Goal: Transaction & Acquisition: Purchase product/service

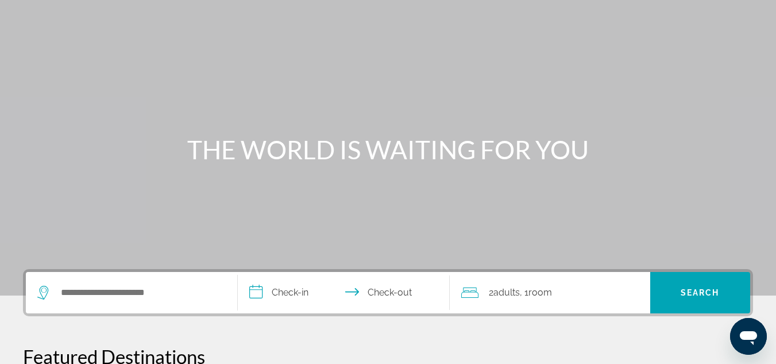
scroll to position [115, 0]
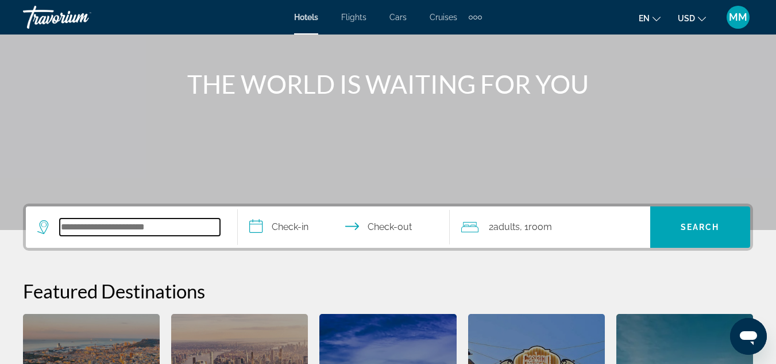
click at [102, 227] on input "Search widget" at bounding box center [140, 226] width 160 height 17
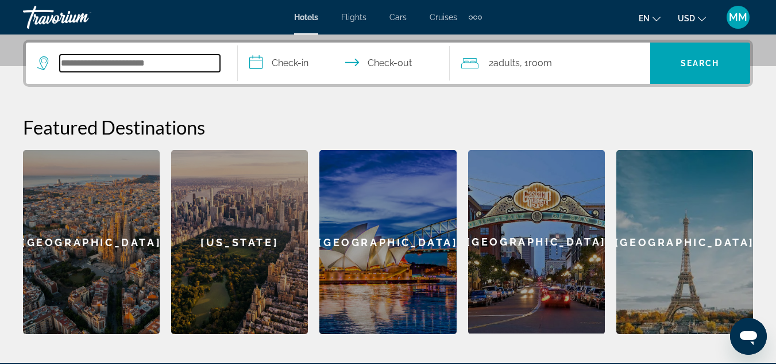
scroll to position [281, 0]
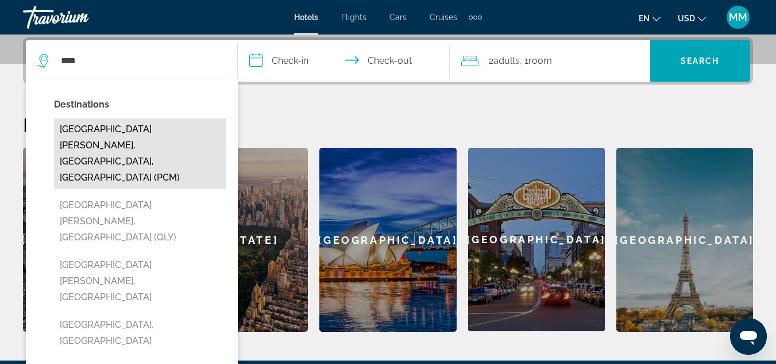
click at [93, 130] on button "Playa Del Carmen, Riviera Maya, Mexico (PCM)" at bounding box center [140, 153] width 172 height 70
type input "**********"
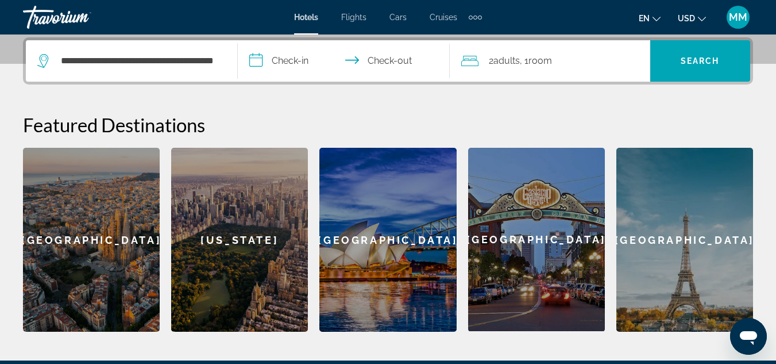
click at [293, 60] on input "**********" at bounding box center [346, 62] width 217 height 45
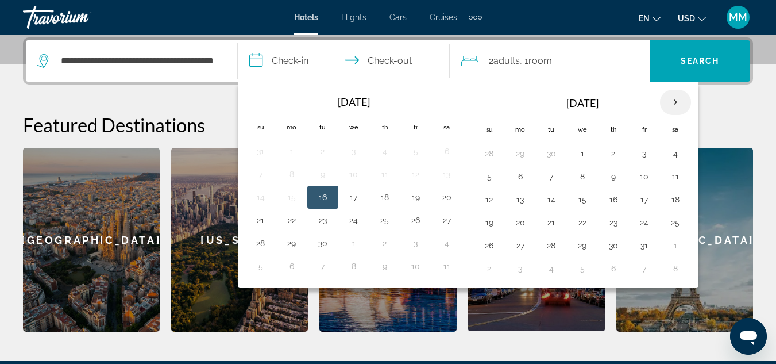
click at [675, 101] on th "Next month" at bounding box center [675, 102] width 31 height 25
click at [551, 218] on button "23" at bounding box center [551, 222] width 18 height 16
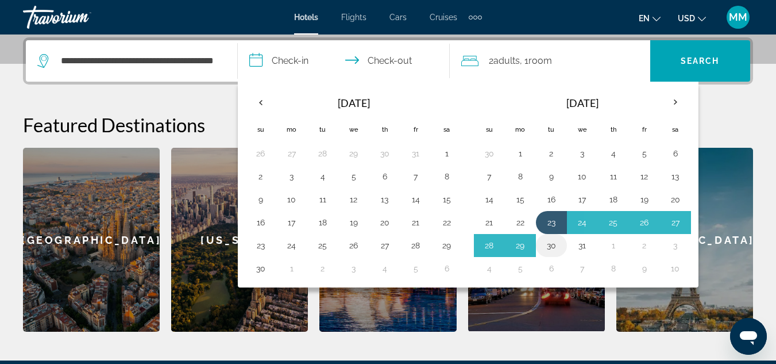
click at [554, 243] on button "30" at bounding box center [551, 245] width 18 height 16
type input "**********"
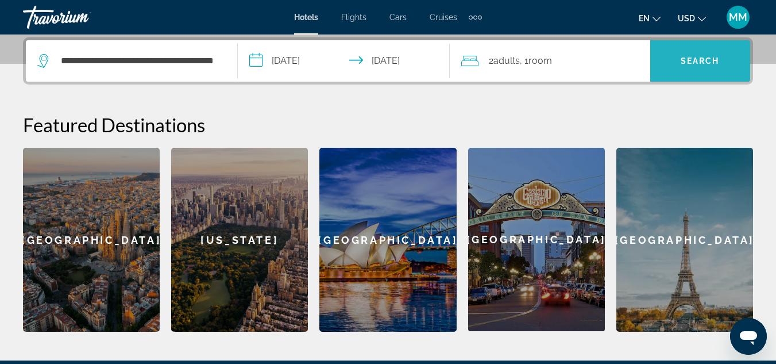
click at [687, 63] on span "Search" at bounding box center [700, 60] width 39 height 9
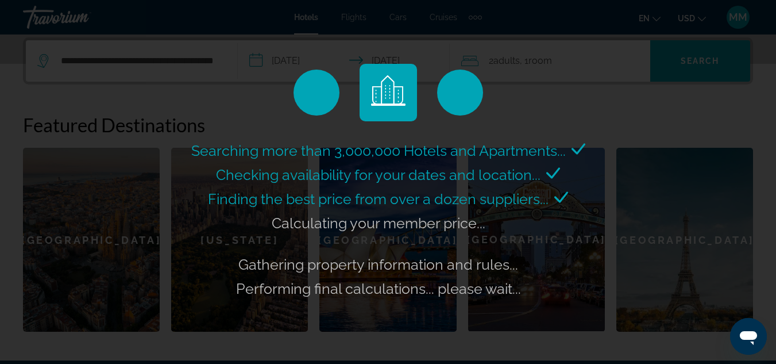
click at [666, 70] on div "Searching more than 3,000,000 Hotels and Apartments... Checking availability fo…" at bounding box center [388, 182] width 776 height 364
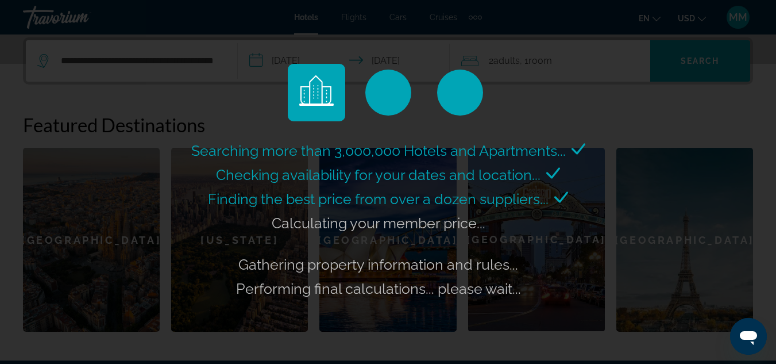
click at [697, 61] on div "Searching more than 3,000,000 Hotels and Apartments... Checking availability fo…" at bounding box center [388, 182] width 776 height 364
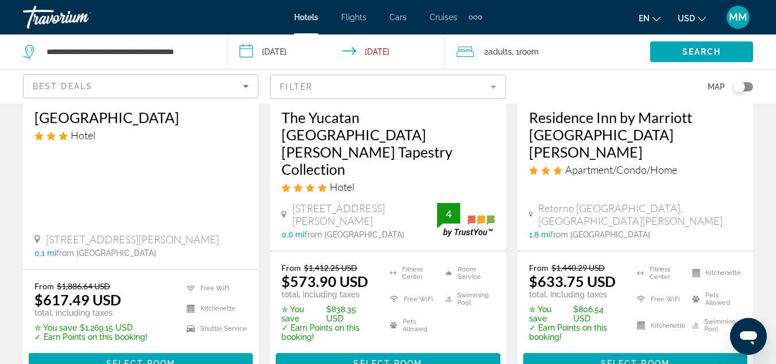
scroll to position [345, 0]
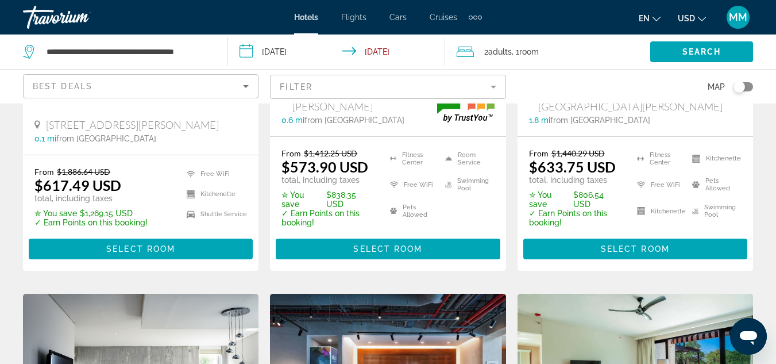
click at [702, 21] on button "USD USD ($) MXN (Mex$) CAD (Can$) GBP (£) EUR (€) AUD (A$) NZD (NZ$) CNY (CN¥)" at bounding box center [692, 18] width 28 height 17
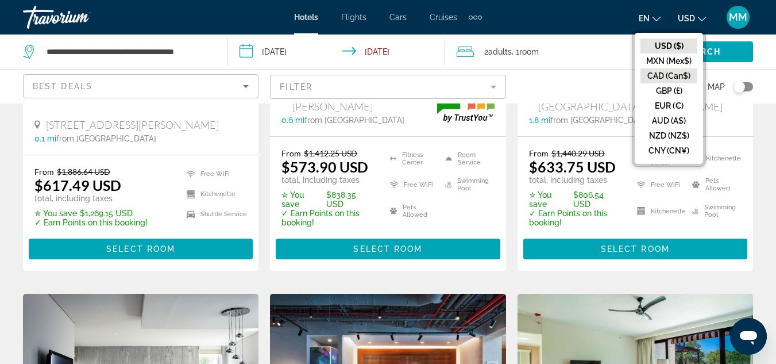
click at [666, 78] on button "CAD (Can$)" at bounding box center [668, 75] width 57 height 15
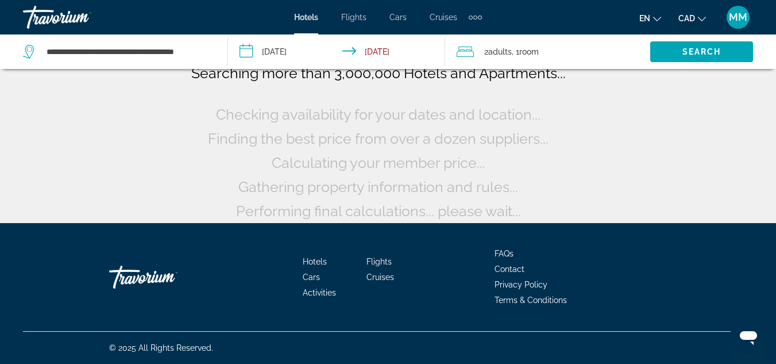
scroll to position [43, 0]
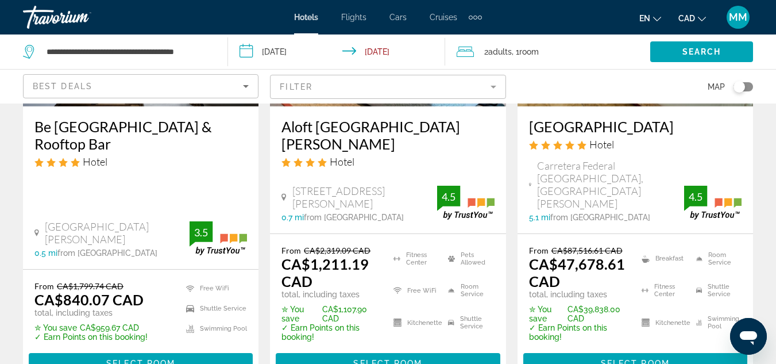
scroll to position [747, 0]
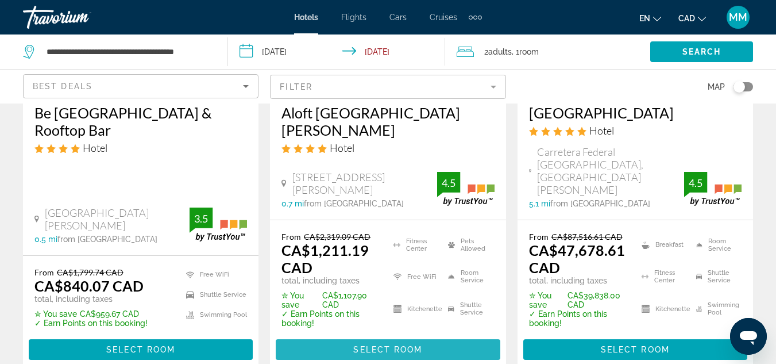
click at [400, 345] on span "Select Room" at bounding box center [387, 349] width 69 height 9
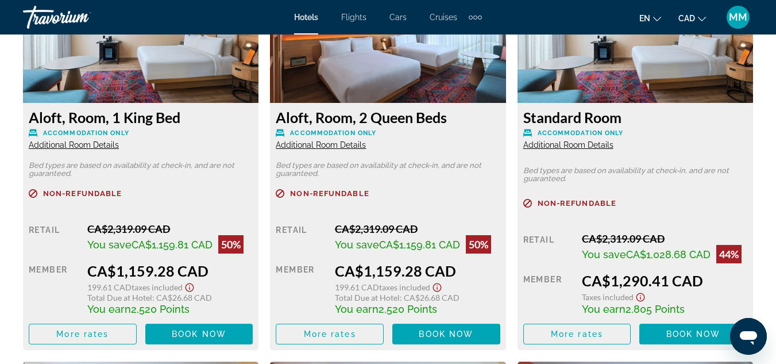
scroll to position [1953, 0]
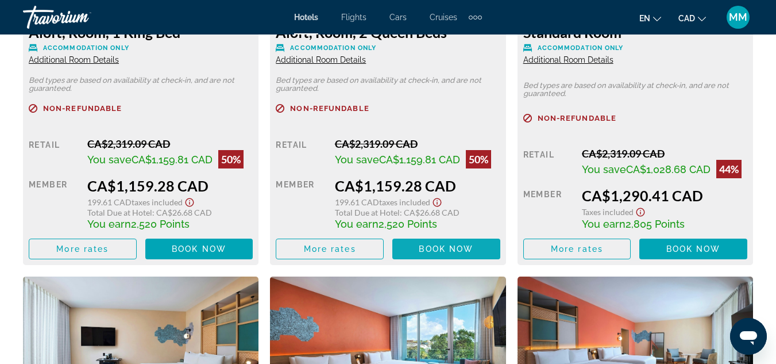
click at [435, 252] on span "Book now" at bounding box center [446, 248] width 55 height 9
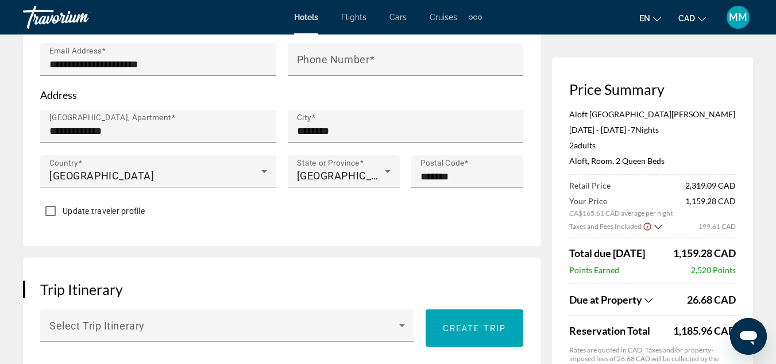
scroll to position [574, 0]
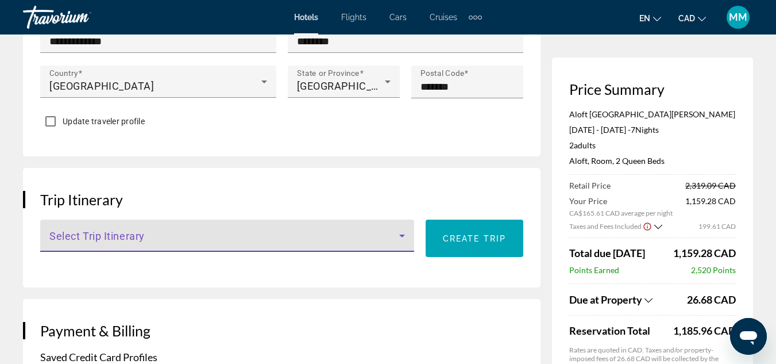
click at [404, 233] on div "Main content" at bounding box center [227, 240] width 356 height 14
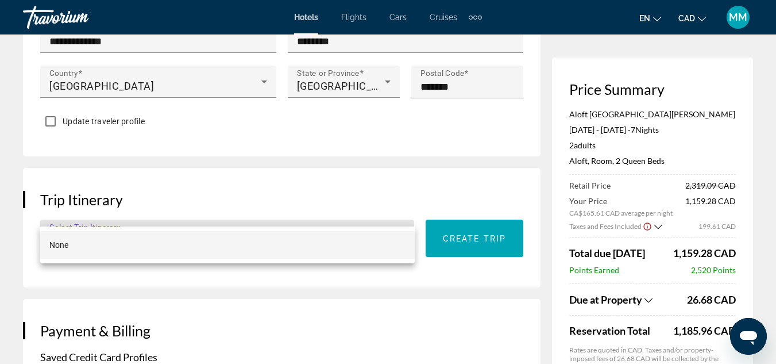
click at [399, 172] on div at bounding box center [388, 182] width 776 height 364
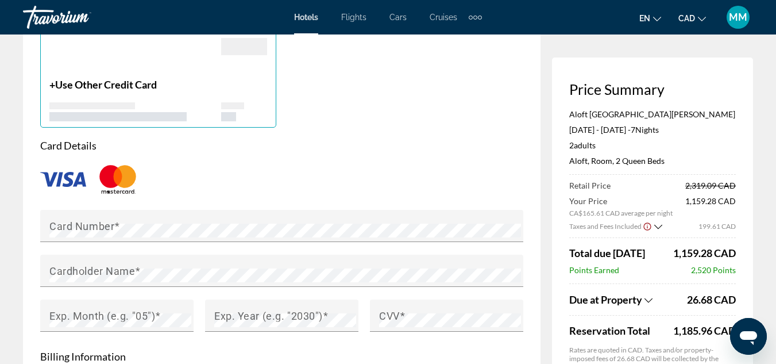
scroll to position [919, 0]
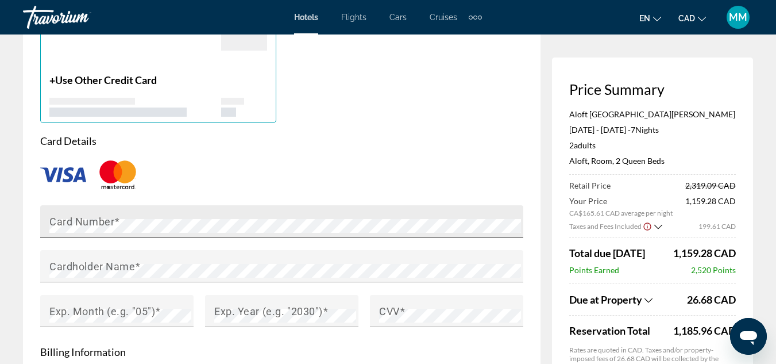
click at [92, 215] on mat-label "Card Number" at bounding box center [81, 221] width 65 height 12
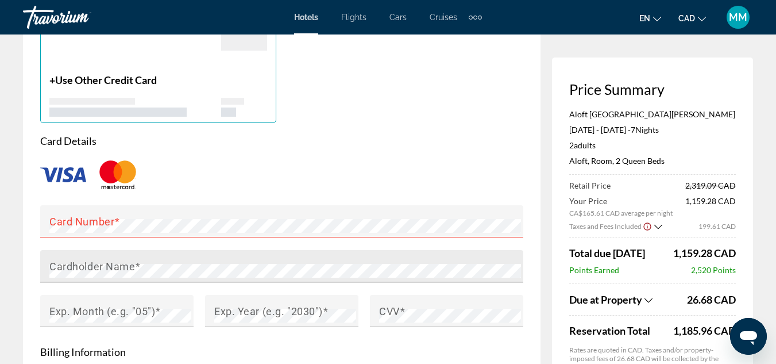
click at [109, 260] on mat-label "Cardholder Name" at bounding box center [92, 266] width 86 height 12
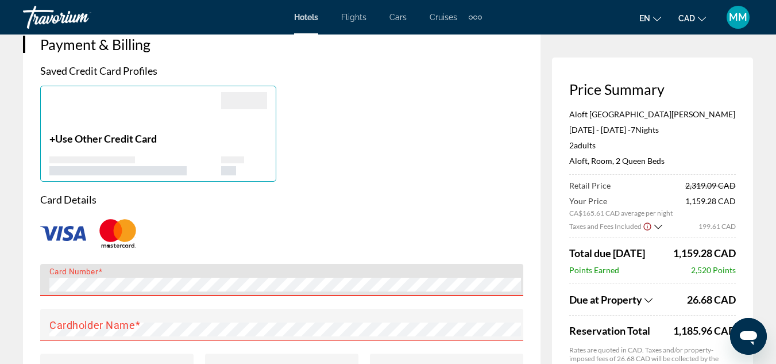
scroll to position [861, 0]
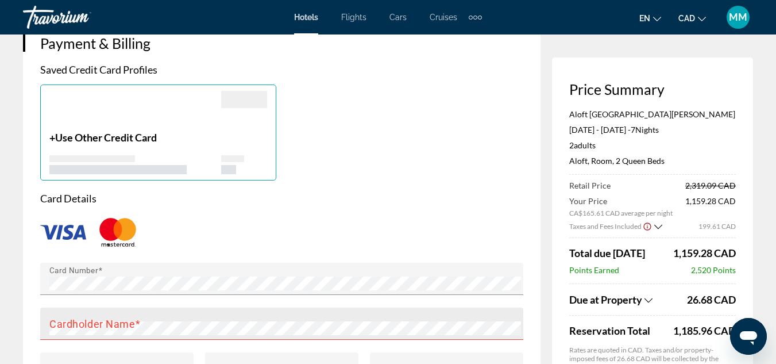
click at [80, 317] on mat-label "Cardholder Name" at bounding box center [92, 323] width 86 height 12
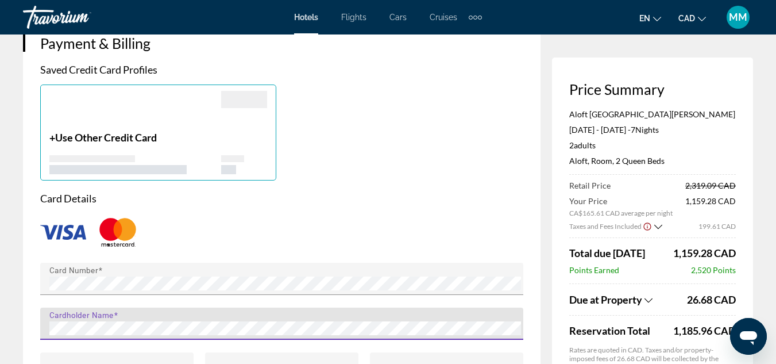
scroll to position [919, 0]
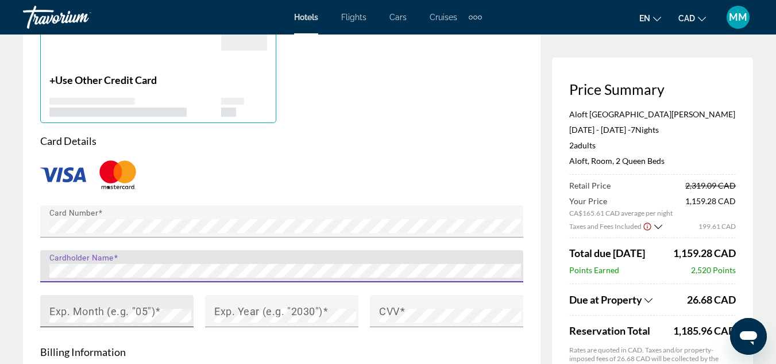
click at [66, 304] on mat-label "Exp. Month (e.g. "05")" at bounding box center [102, 310] width 106 height 12
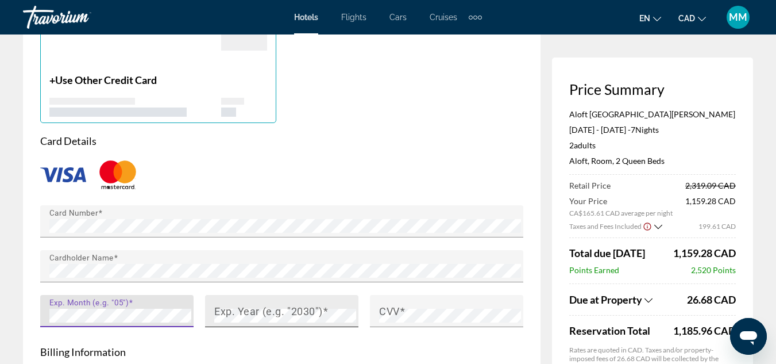
click at [215, 304] on mat-label "Exp. Year (e.g. "2030")" at bounding box center [268, 310] width 109 height 12
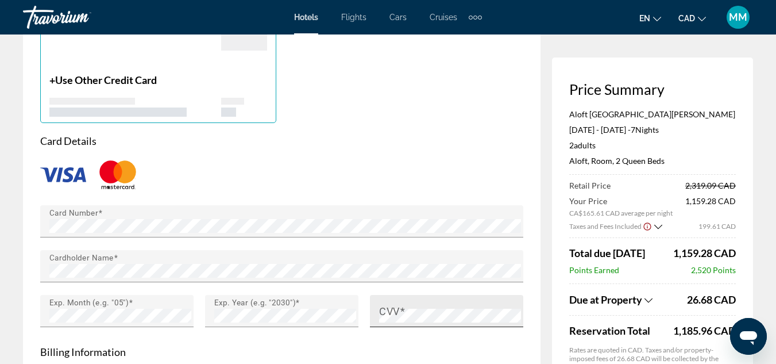
click at [392, 304] on mat-label "CVV" at bounding box center [389, 310] width 21 height 12
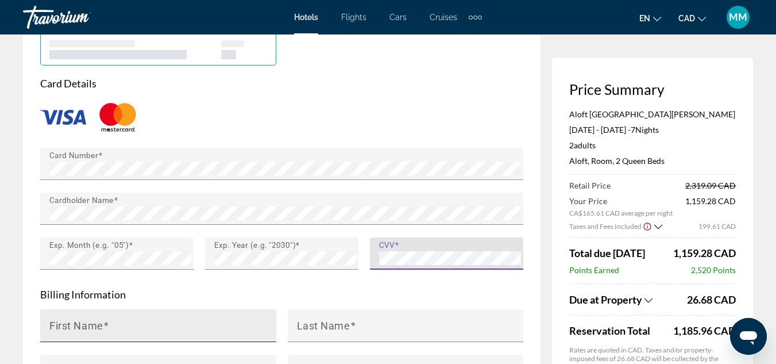
click at [178, 323] on input "First Name" at bounding box center [161, 330] width 225 height 14
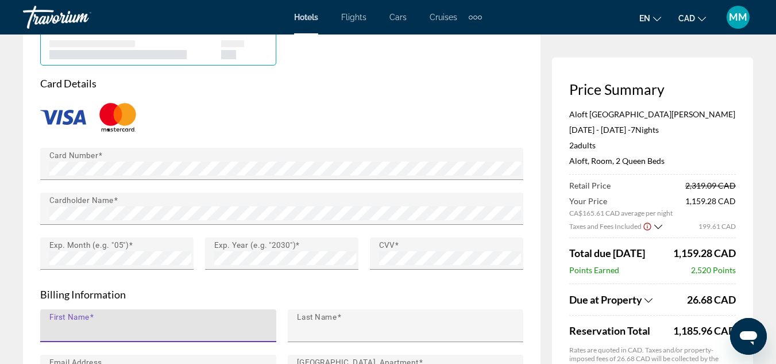
type input "******"
type input "*****"
type input "**********"
type input "********"
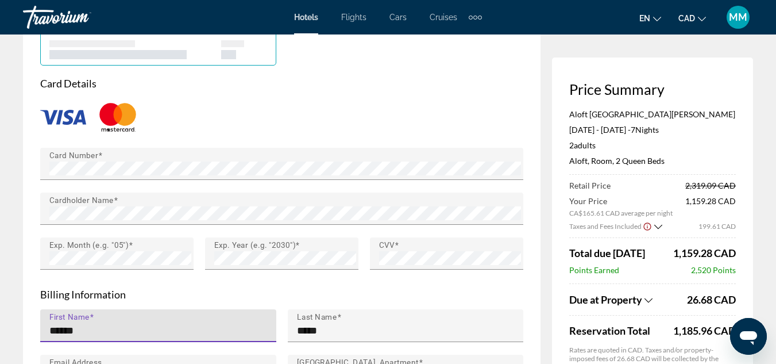
type input "*********"
type input "******"
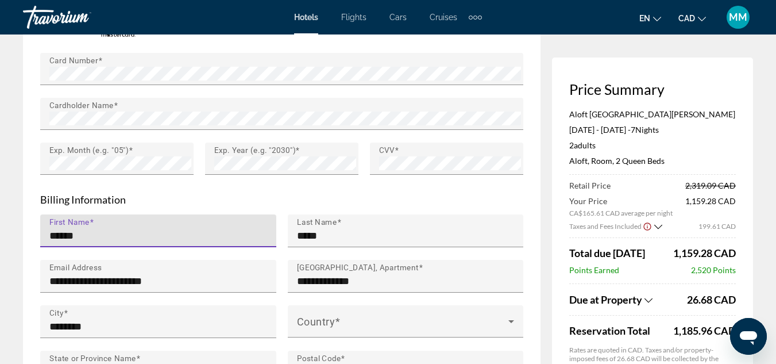
scroll to position [1091, 0]
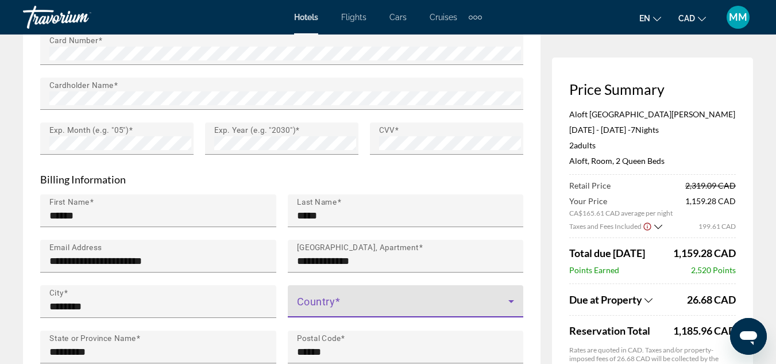
click at [516, 294] on icon "Main content" at bounding box center [511, 301] width 14 height 14
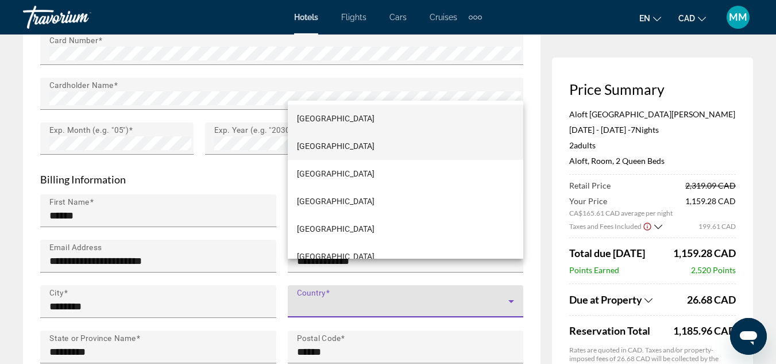
scroll to position [1064, 0]
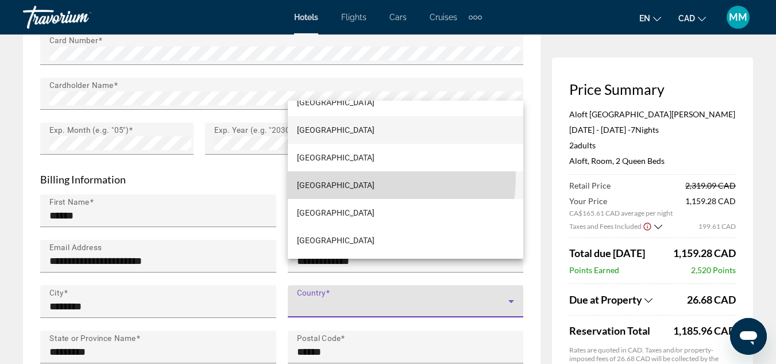
click at [335, 176] on mat-option "[GEOGRAPHIC_DATA]" at bounding box center [406, 185] width 236 height 28
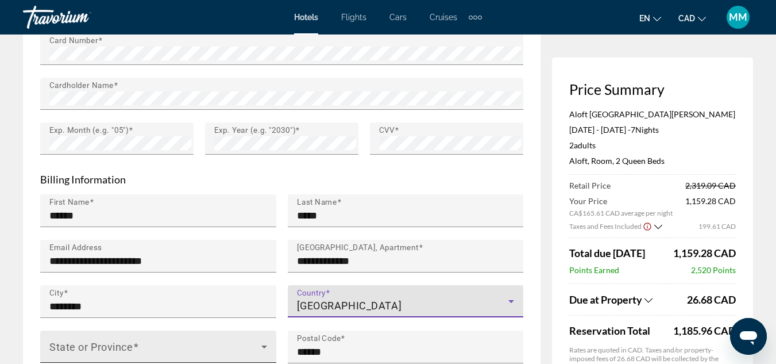
click at [259, 344] on span "Main content" at bounding box center [155, 351] width 212 height 14
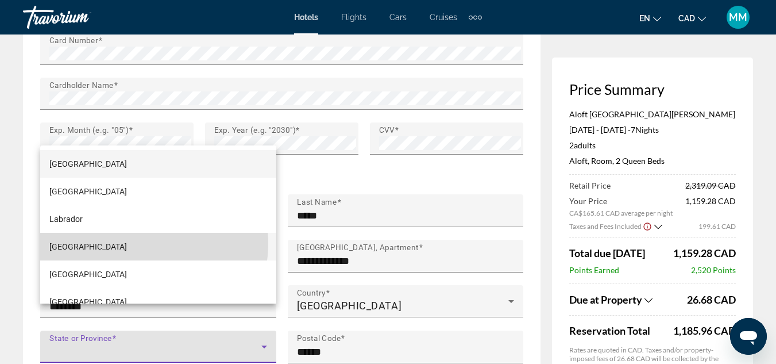
click at [136, 243] on mat-option "[GEOGRAPHIC_DATA]" at bounding box center [158, 247] width 236 height 28
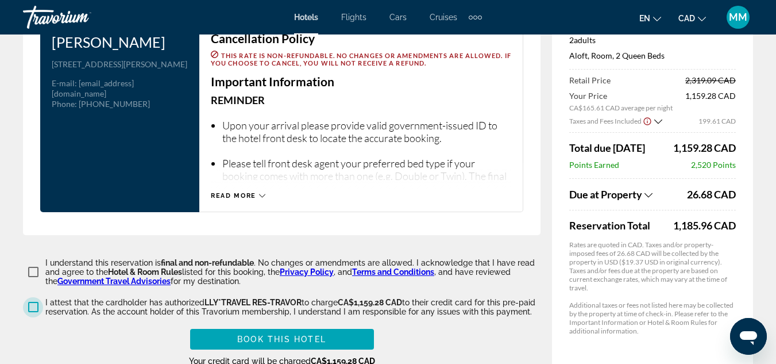
scroll to position [1608, 0]
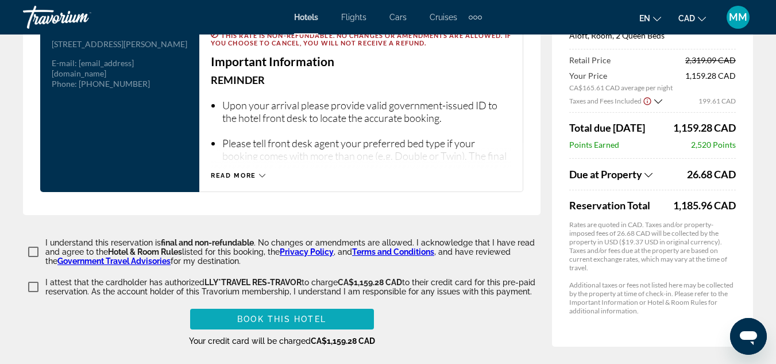
click at [345, 305] on span "Main content" at bounding box center [282, 319] width 184 height 28
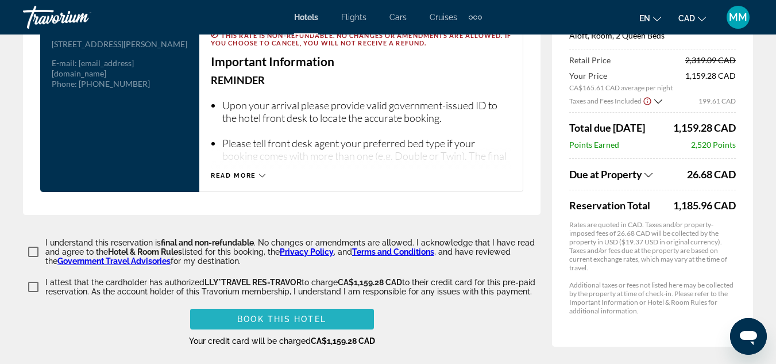
scroll to position [343, 0]
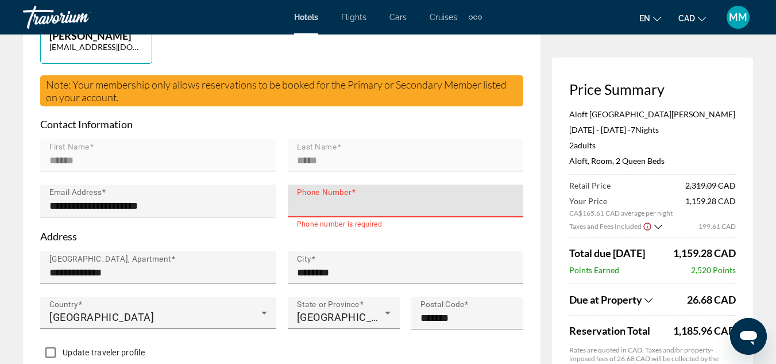
click at [312, 199] on input "Phone Number" at bounding box center [409, 206] width 225 height 14
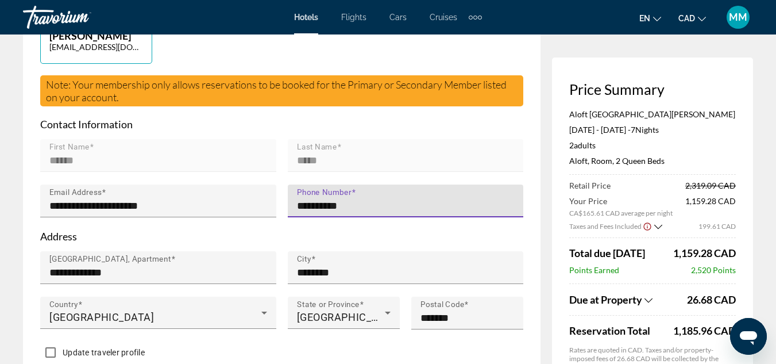
type input "**********"
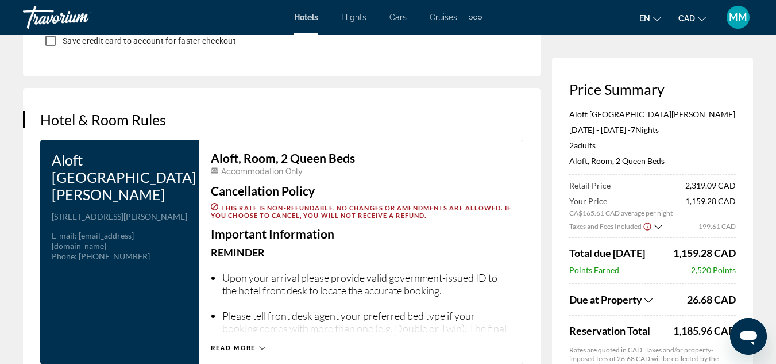
scroll to position [1493, 0]
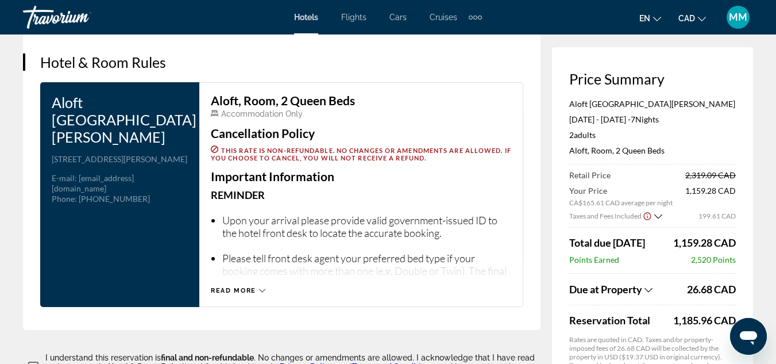
click at [264, 288] on icon "Main content" at bounding box center [262, 289] width 6 height 3
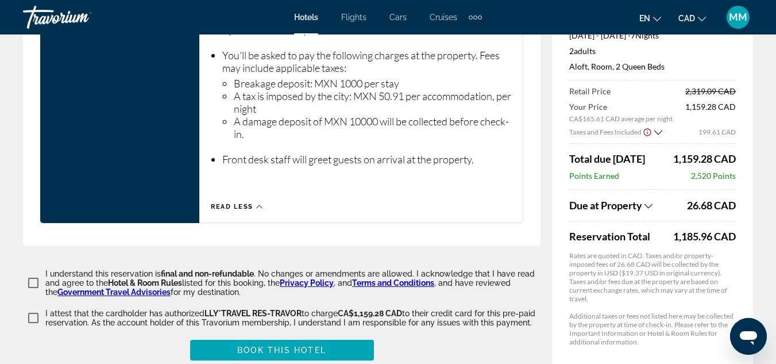
scroll to position [2125, 0]
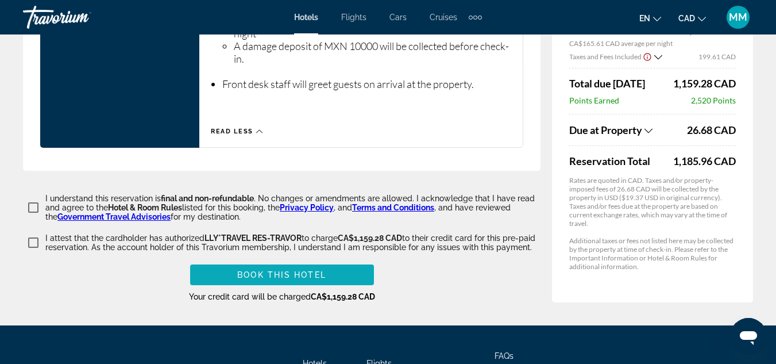
click at [304, 270] on span "Book this hotel" at bounding box center [281, 274] width 89 height 9
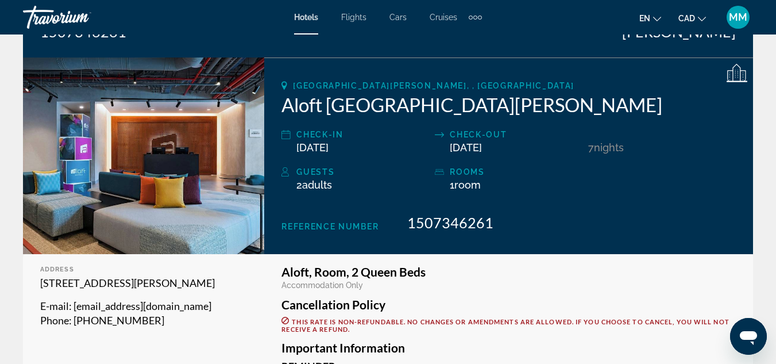
scroll to position [57, 0]
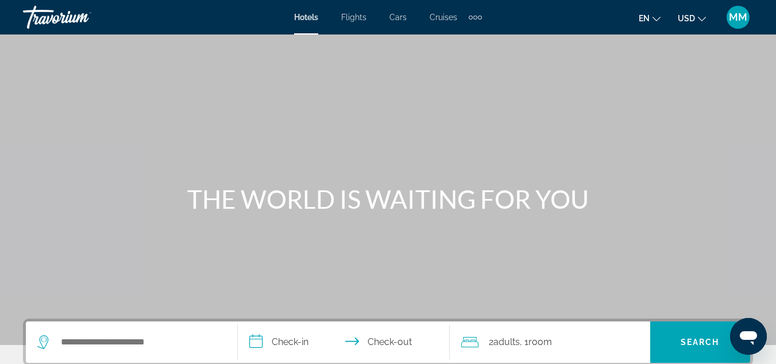
click at [739, 26] on div "MM" at bounding box center [738, 17] width 23 height 23
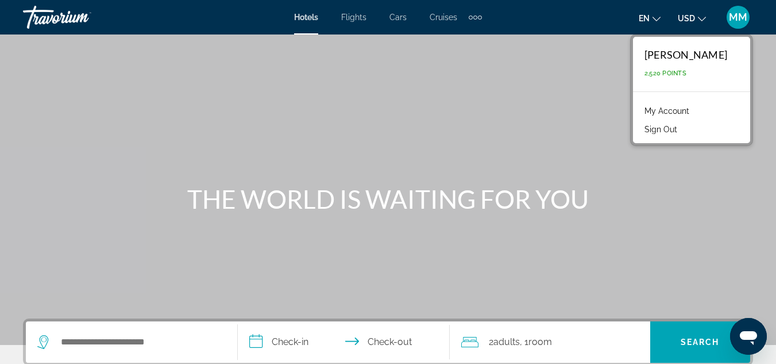
click at [695, 109] on link "My Account" at bounding box center [667, 110] width 56 height 15
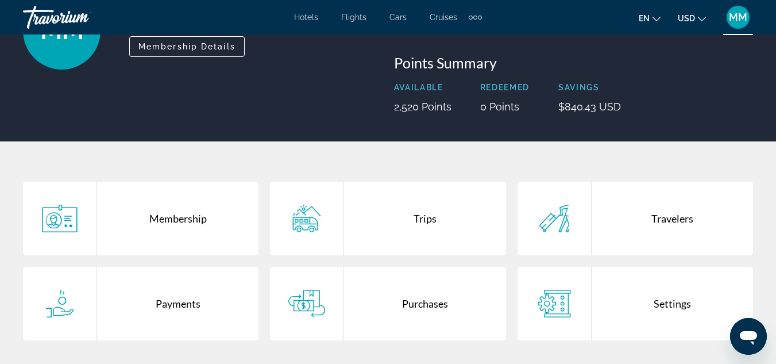
scroll to position [172, 0]
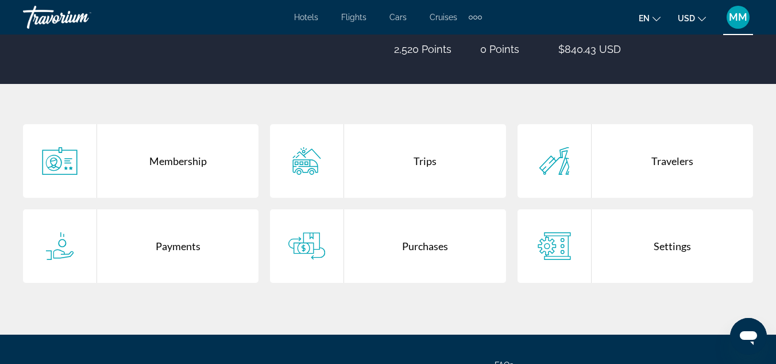
click at [443, 247] on div "Purchases" at bounding box center [424, 246] width 161 height 74
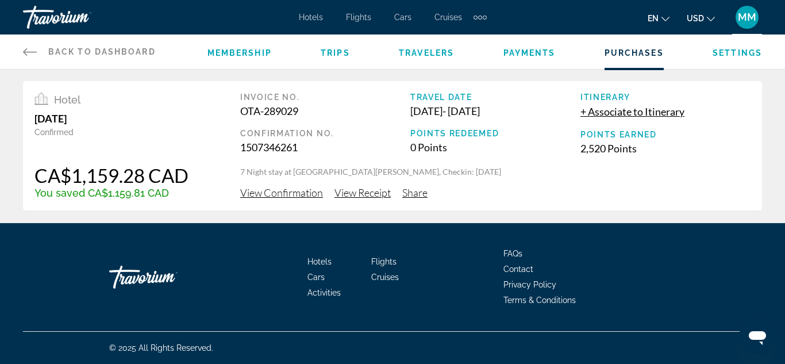
click at [288, 190] on span "View Confirmation" at bounding box center [281, 192] width 83 height 13
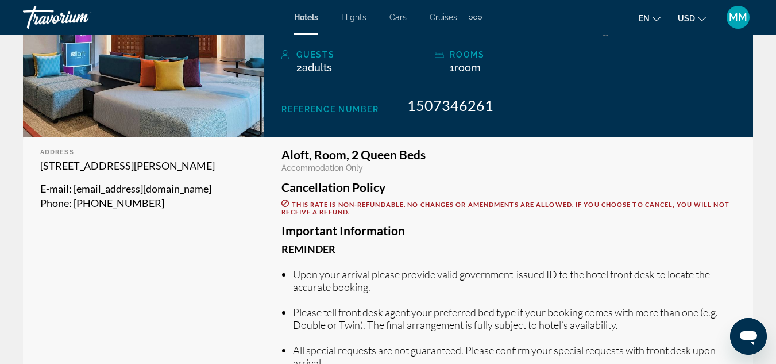
scroll to position [230, 0]
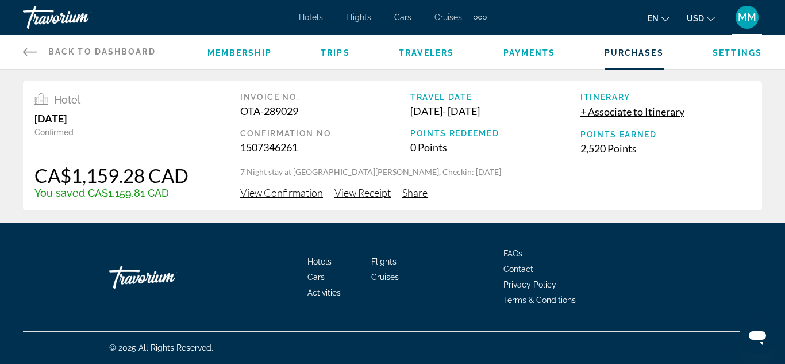
click at [378, 195] on span "View Receipt" at bounding box center [362, 192] width 56 height 13
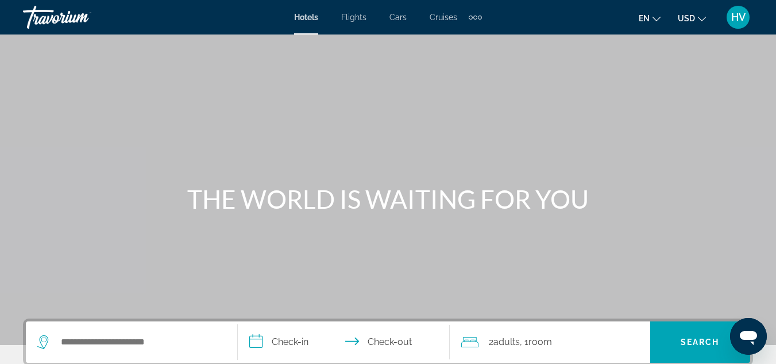
click at [739, 15] on span "HV" at bounding box center [738, 16] width 14 height 11
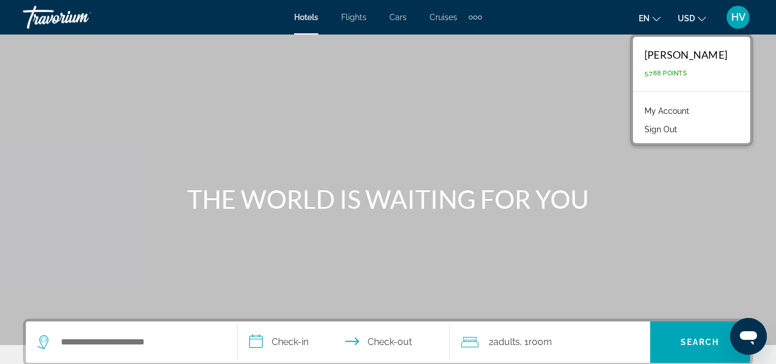
click at [676, 113] on link "My Account" at bounding box center [667, 110] width 56 height 15
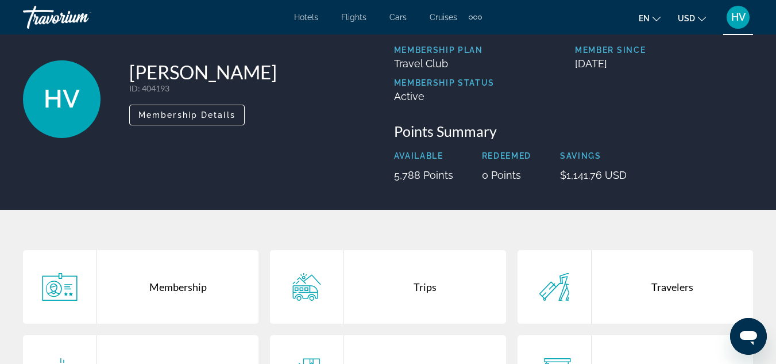
scroll to position [172, 0]
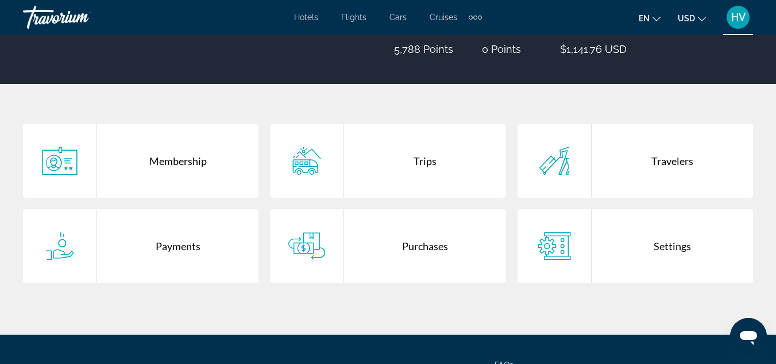
click at [426, 246] on div "Purchases" at bounding box center [424, 246] width 161 height 74
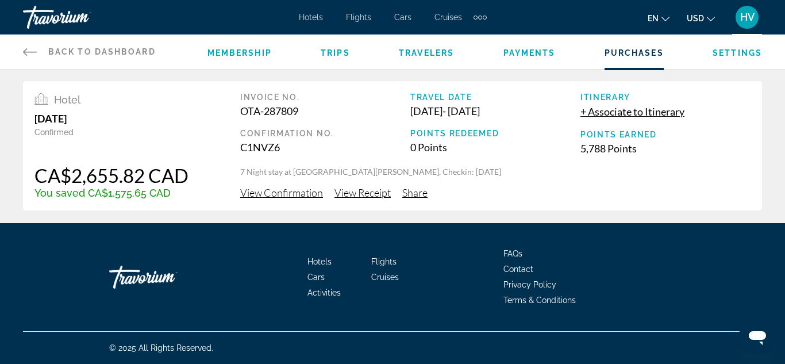
click at [296, 193] on span "View Confirmation" at bounding box center [281, 192] width 83 height 13
click at [365, 192] on span "View Receipt" at bounding box center [362, 192] width 56 height 13
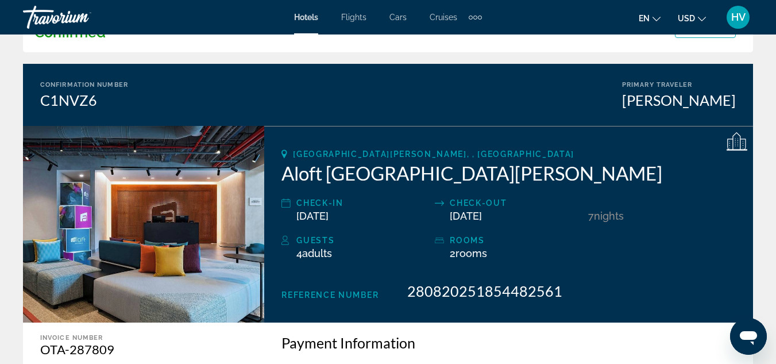
scroll to position [57, 0]
